Goal: Entertainment & Leisure: Consume media (video, audio)

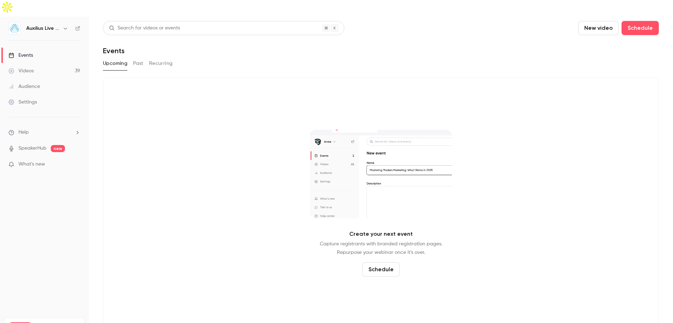
click at [38, 48] on link "Events" at bounding box center [44, 56] width 89 height 16
click at [39, 63] on link "Videos 39" at bounding box center [44, 71] width 89 height 16
